Goal: Task Accomplishment & Management: Manage account settings

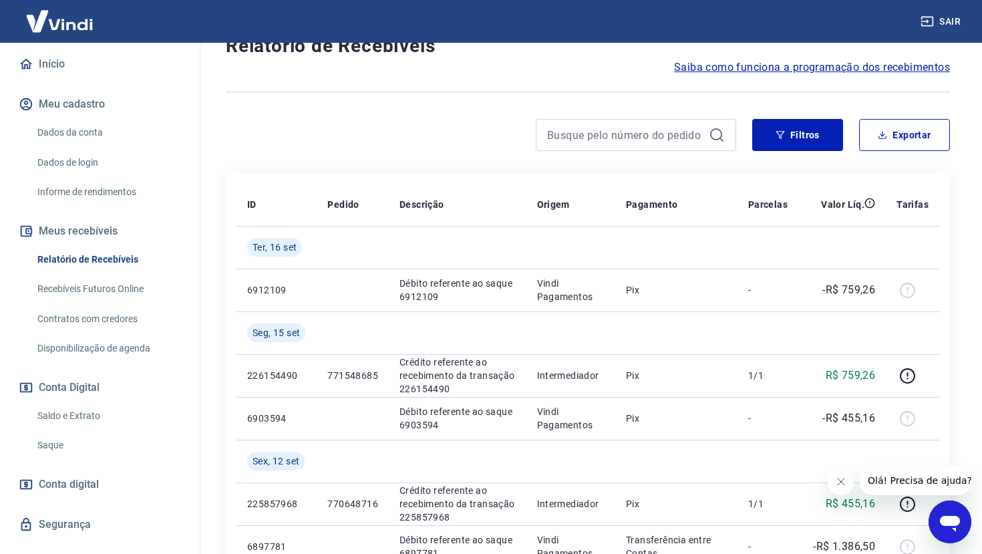
scroll to position [138, 0]
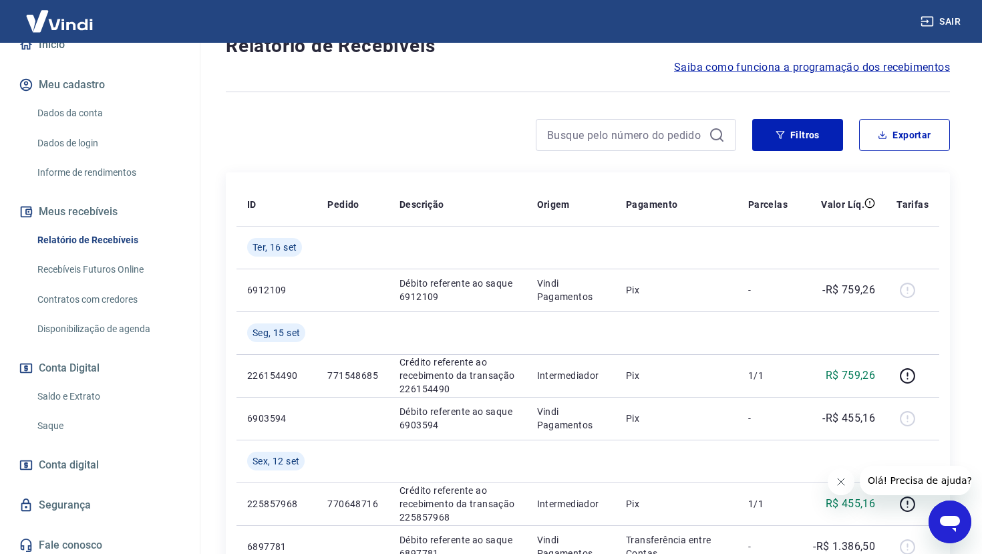
click at [63, 440] on link "Saque" at bounding box center [108, 425] width 152 height 27
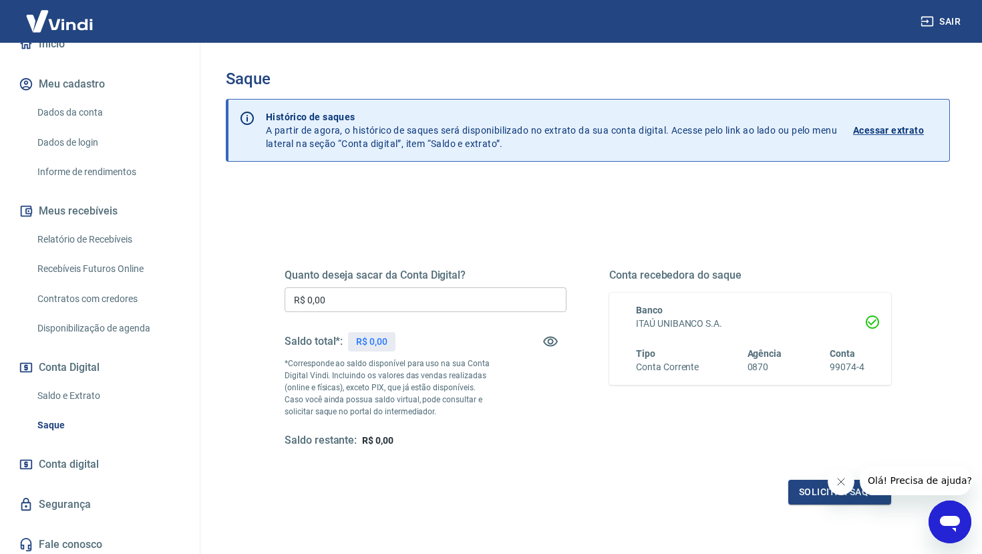
click at [124, 252] on link "Relatório de Recebíveis" at bounding box center [108, 239] width 152 height 27
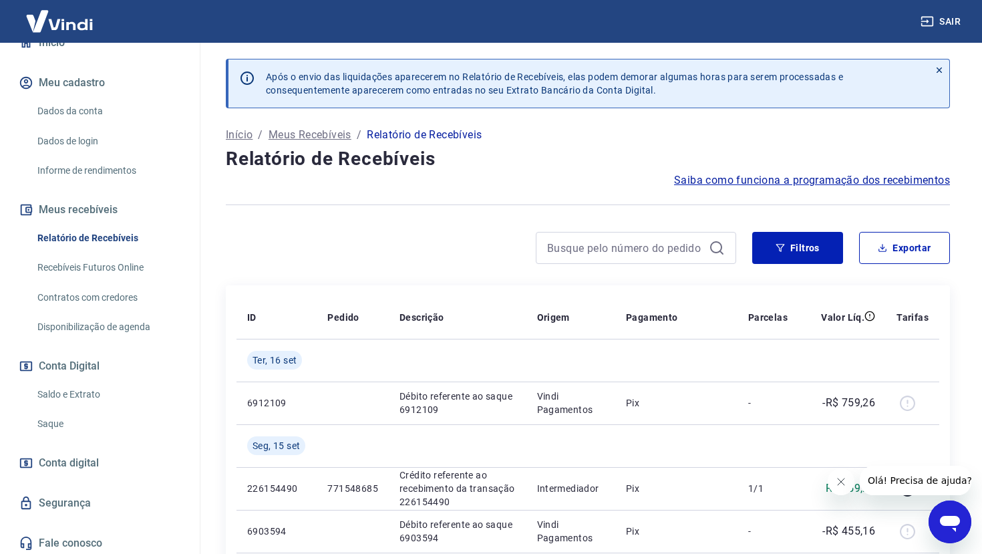
scroll to position [183, 0]
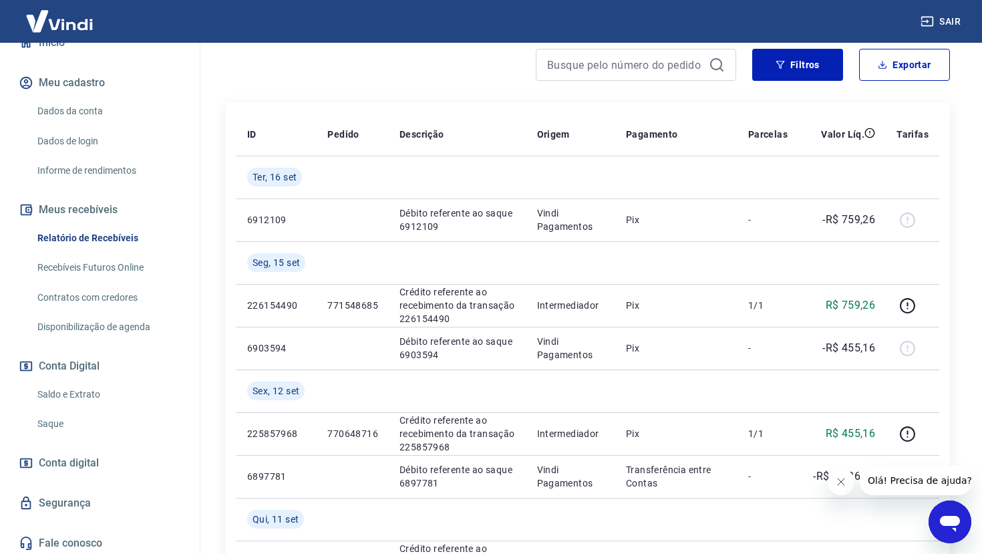
click at [55, 424] on link "Saque" at bounding box center [108, 423] width 152 height 27
